Goal: Task Accomplishment & Management: Use online tool/utility

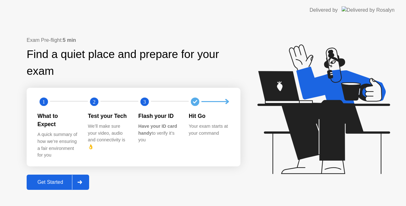
click at [79, 175] on div at bounding box center [79, 182] width 15 height 15
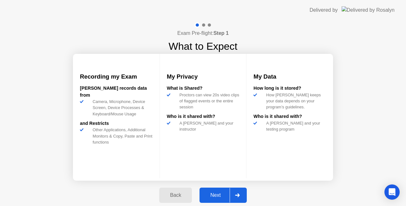
click at [238, 195] on icon at bounding box center [237, 196] width 4 height 4
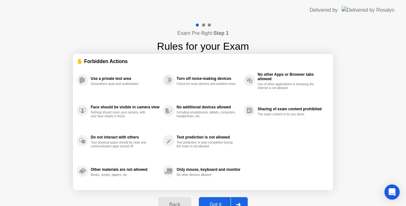
click at [238, 195] on div "Back Got it" at bounding box center [203, 204] width 97 height 29
click at [240, 205] on icon at bounding box center [238, 205] width 4 height 4
select select "**********"
select select "*******"
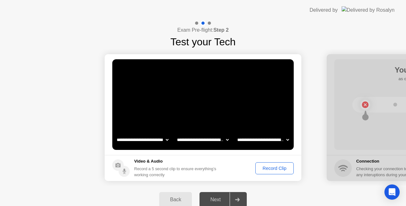
click at [279, 170] on div "Record Clip" at bounding box center [275, 168] width 34 height 5
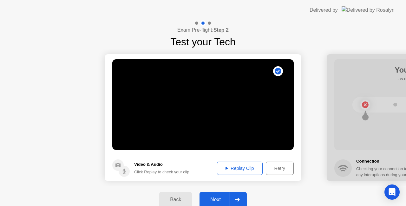
click at [252, 168] on div "Replay Clip" at bounding box center [239, 168] width 41 height 5
click at [280, 169] on div "Retry" at bounding box center [279, 168] width 23 height 5
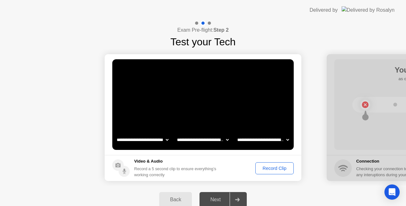
click at [282, 169] on div "Record Clip" at bounding box center [275, 168] width 34 height 5
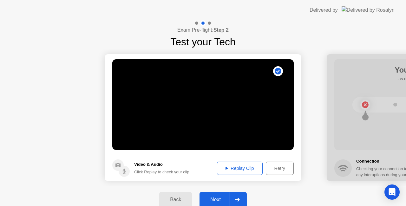
click at [233, 198] on div at bounding box center [237, 200] width 15 height 15
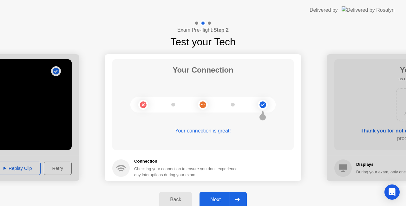
click at [245, 197] on div at bounding box center [237, 200] width 15 height 15
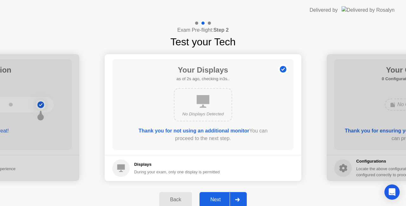
click at [245, 197] on div at bounding box center [237, 200] width 15 height 15
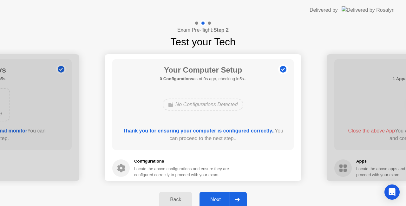
click at [245, 197] on div at bounding box center [237, 200] width 15 height 15
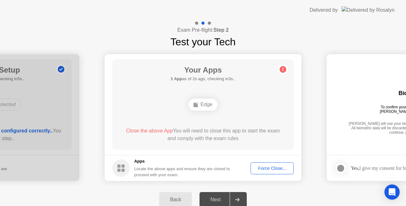
click at [272, 167] on div "Force Close..." at bounding box center [272, 168] width 39 height 5
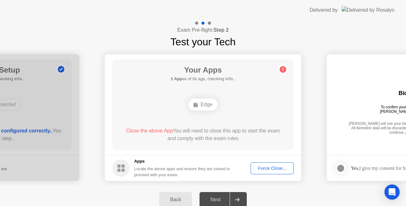
click at [236, 114] on div "Your Apps 1 App as of 0s ago, checking in5s.. Edge Close the above App You will…" at bounding box center [202, 104] width 181 height 91
click at [207, 102] on div "Edge" at bounding box center [202, 105] width 29 height 12
click at [266, 166] on div "Force Close..." at bounding box center [272, 168] width 39 height 5
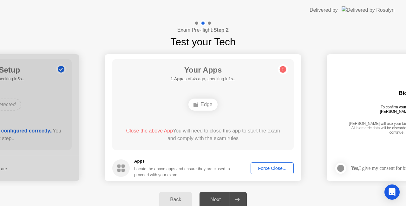
click at [271, 170] on div "Force Close..." at bounding box center [272, 168] width 39 height 5
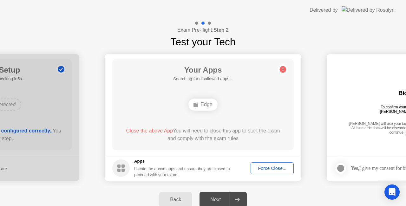
click at [282, 69] on circle at bounding box center [283, 69] width 7 height 7
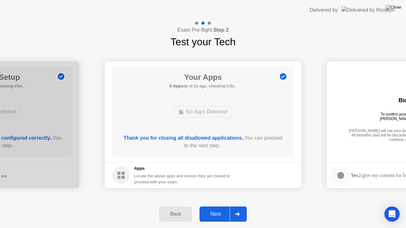
click at [242, 206] on div at bounding box center [237, 214] width 15 height 15
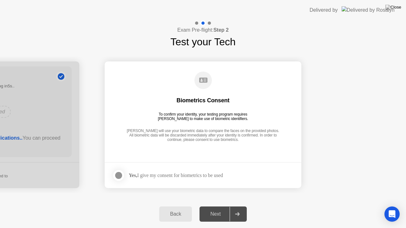
click at [121, 178] on div at bounding box center [119, 176] width 8 height 8
click at [239, 206] on icon at bounding box center [237, 215] width 4 height 4
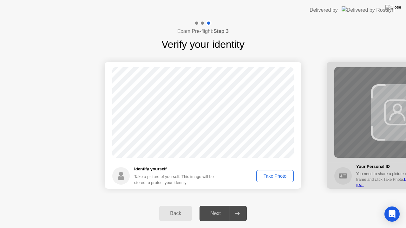
click at [277, 176] on div "Take Photo" at bounding box center [275, 176] width 33 height 5
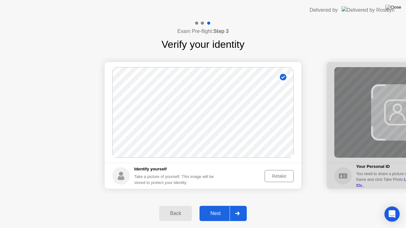
click at [239, 206] on div at bounding box center [237, 214] width 15 height 15
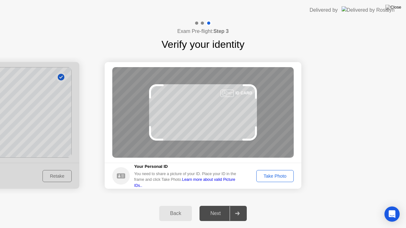
click at [267, 178] on div "Take Photo" at bounding box center [275, 176] width 33 height 5
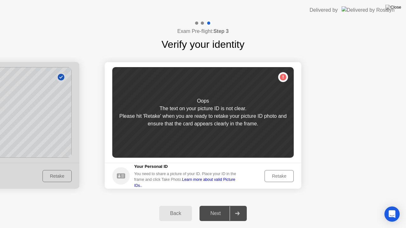
click at [283, 174] on div "Retake" at bounding box center [279, 176] width 25 height 5
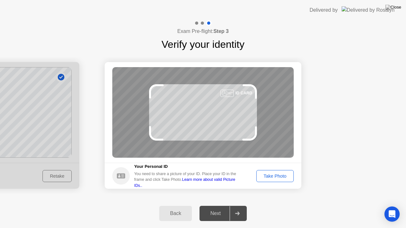
click at [275, 175] on div "Take Photo" at bounding box center [275, 176] width 33 height 5
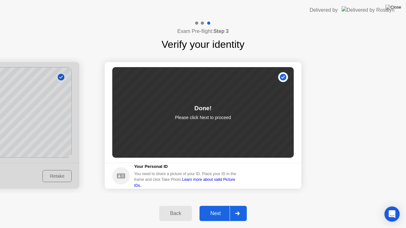
click at [243, 206] on div at bounding box center [237, 214] width 15 height 15
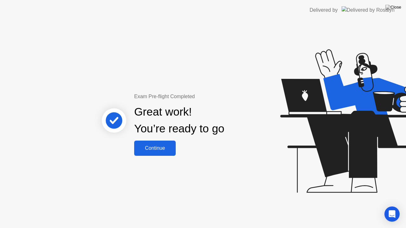
click at [167, 146] on div "Continue" at bounding box center [155, 149] width 38 height 6
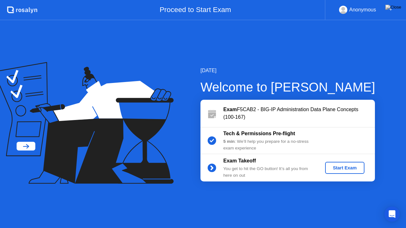
click at [353, 168] on div "Start Exam" at bounding box center [345, 168] width 34 height 5
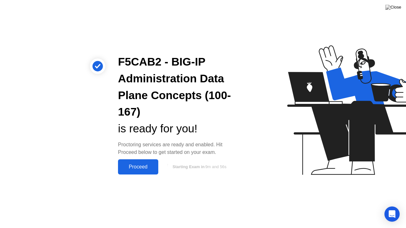
click at [141, 166] on div "Proceed" at bounding box center [138, 167] width 36 height 6
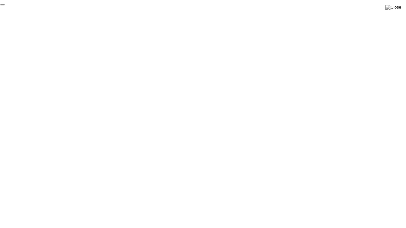
click div "End Proctoring Session"
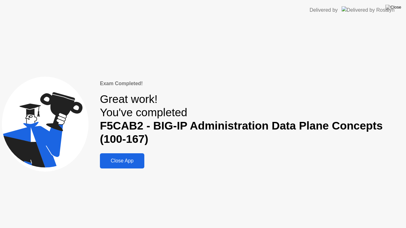
click at [135, 163] on div "Close App" at bounding box center [122, 161] width 41 height 6
